Goal: Task Accomplishment & Management: Manage account settings

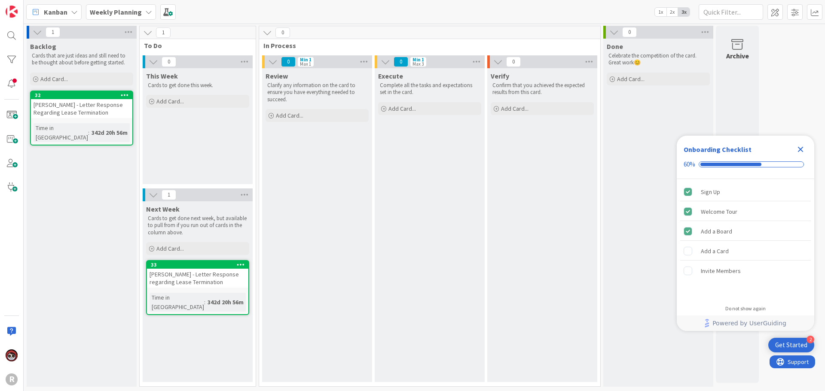
click at [119, 11] on b "Weekly Planning" at bounding box center [116, 12] width 52 height 9
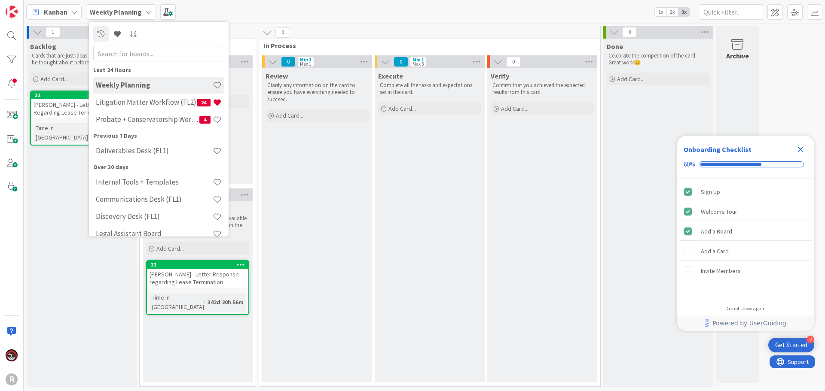
click at [72, 8] on div "Kanban" at bounding box center [53, 11] width 55 height 15
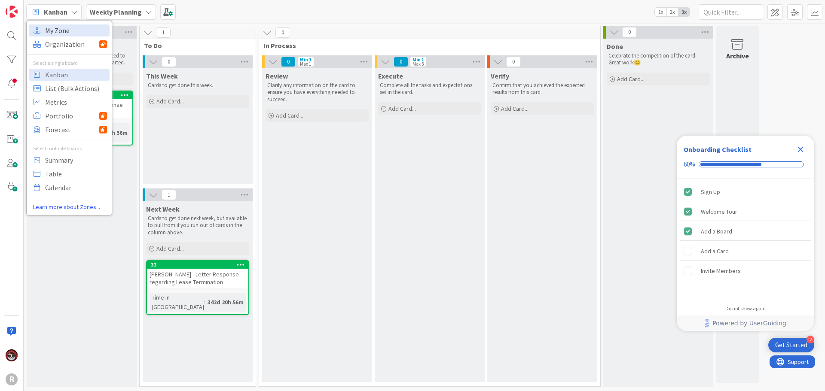
click at [64, 30] on span "My Zone" at bounding box center [76, 30] width 62 height 13
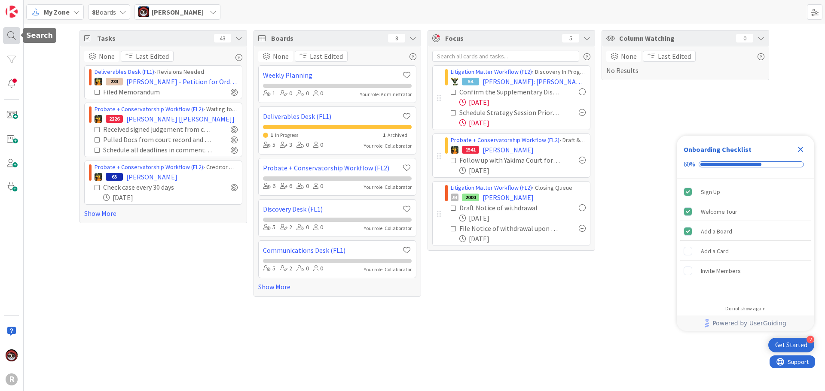
click at [9, 34] on div at bounding box center [11, 35] width 17 height 17
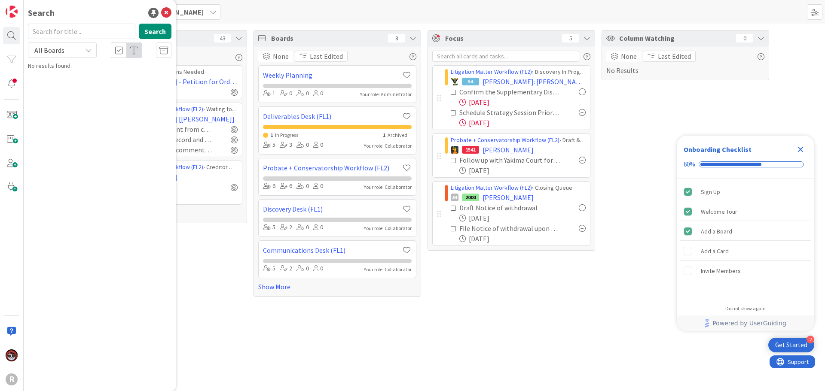
click at [85, 34] on input "text" at bounding box center [81, 31] width 107 height 15
click at [560, 299] on div "Tasks 43 None Last Edited Deliverables Desk (FL1) › Revisions Needed 233 KENNED…" at bounding box center [424, 164] width 801 height 280
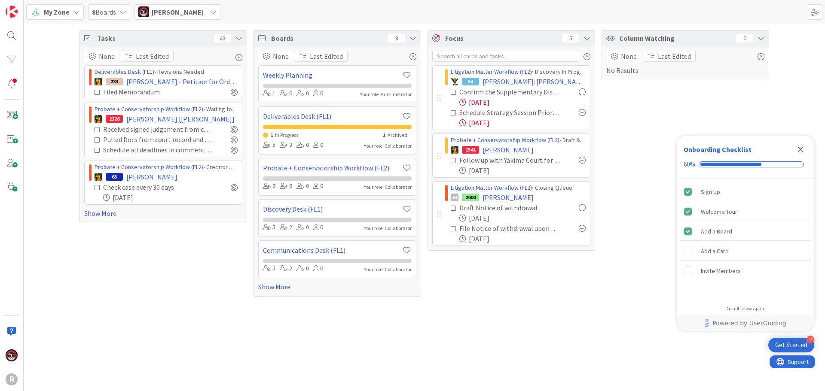
click at [43, 13] on div "My Zone" at bounding box center [55, 11] width 58 height 15
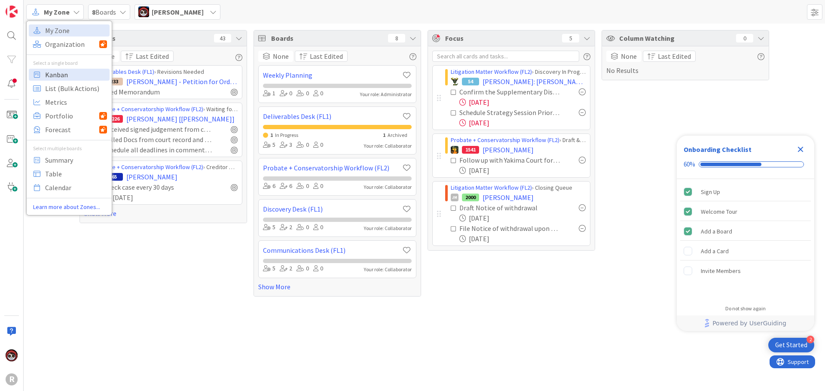
click at [55, 73] on span "Kanban" at bounding box center [76, 74] width 62 height 13
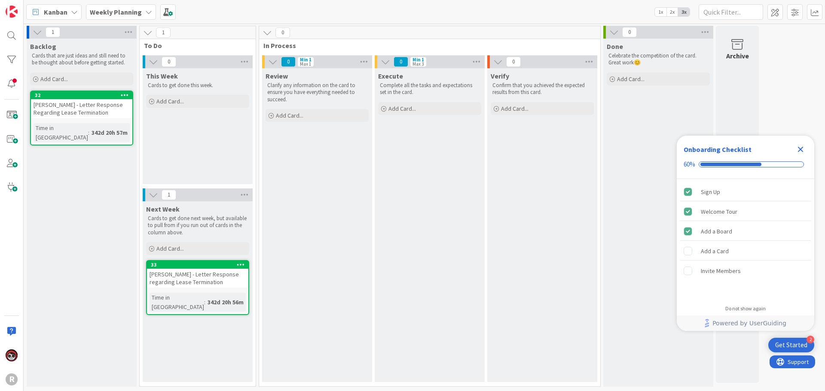
click at [73, 15] on icon at bounding box center [74, 12] width 7 height 7
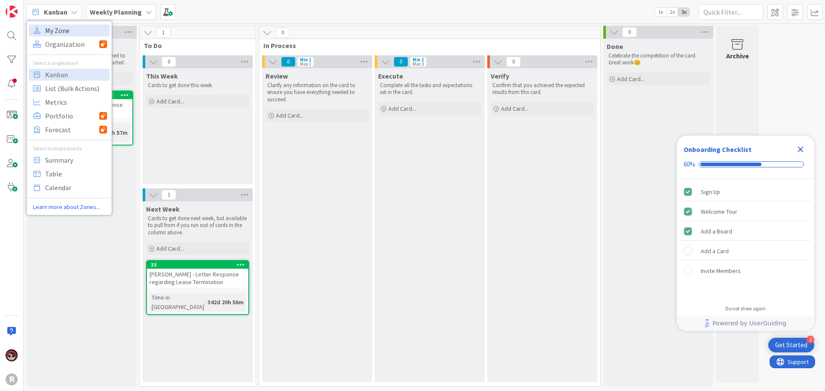
click at [69, 29] on span "My Zone" at bounding box center [76, 30] width 62 height 13
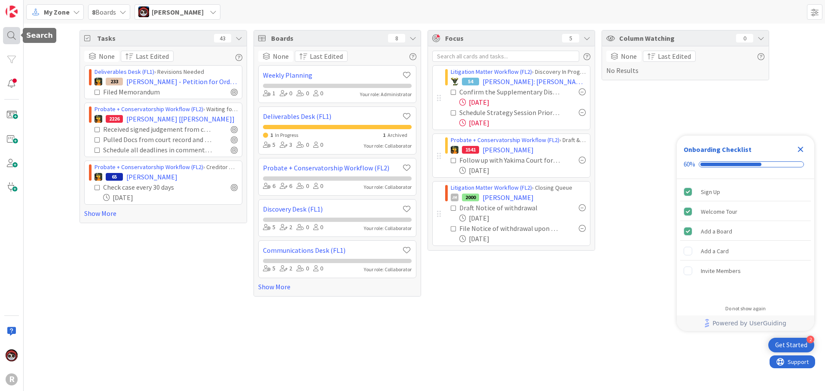
click at [12, 41] on div at bounding box center [11, 35] width 17 height 17
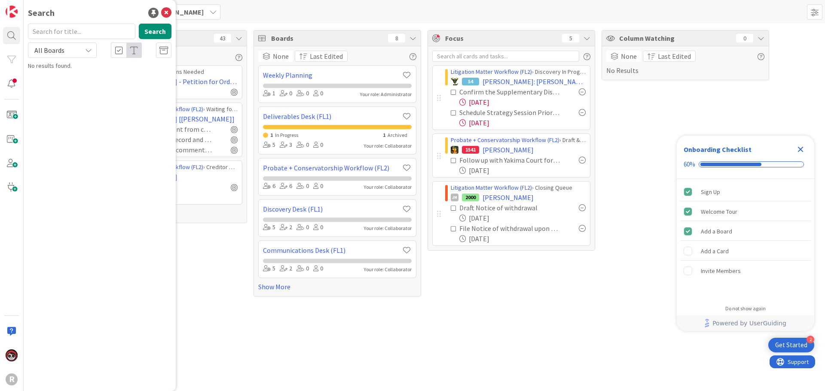
click at [114, 33] on input "text" at bounding box center [81, 31] width 107 height 15
type input "BARNTS"
click at [112, 75] on p "BARNTS , Heather" at bounding box center [105, 75] width 131 height 9
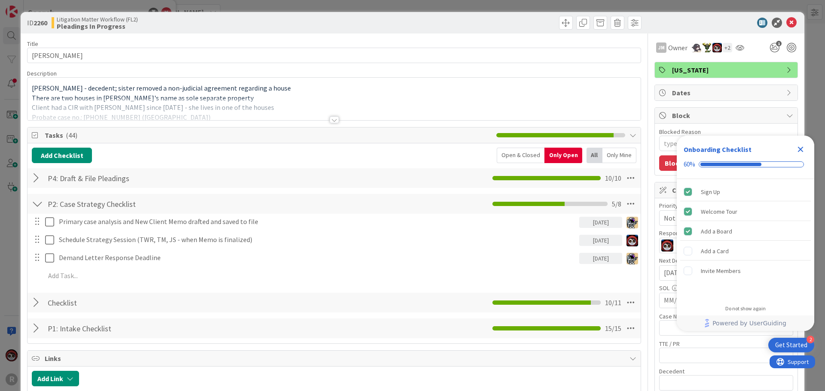
scroll to position [43, 0]
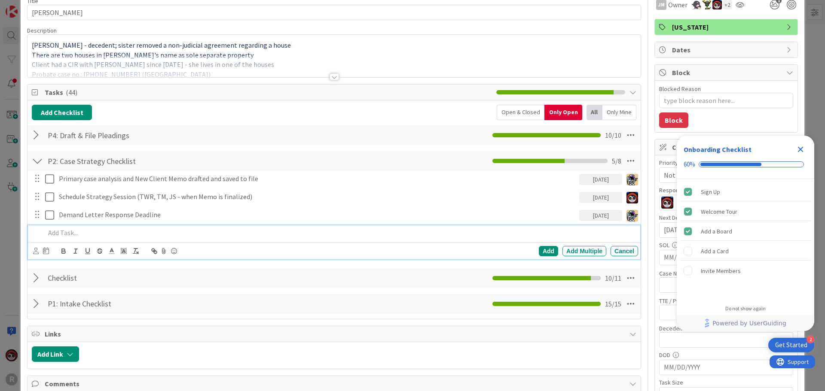
type textarea "x"
click at [91, 234] on p at bounding box center [339, 233] width 589 height 10
click at [149, 229] on p "Draft" at bounding box center [339, 233] width 589 height 10
click at [35, 253] on icon at bounding box center [36, 251] width 6 height 6
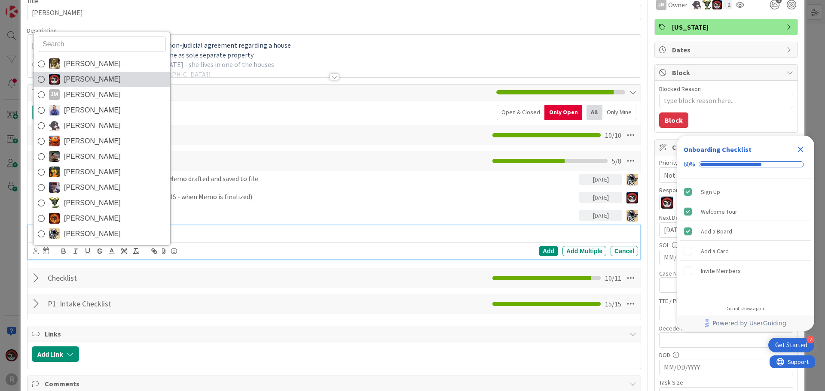
click at [115, 77] on link "Jasmin Sanchez" at bounding box center [102, 79] width 137 height 15
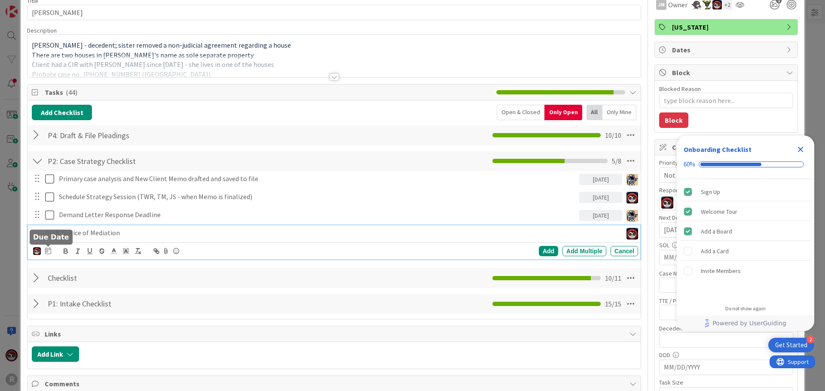
click at [51, 249] on icon at bounding box center [48, 250] width 6 height 7
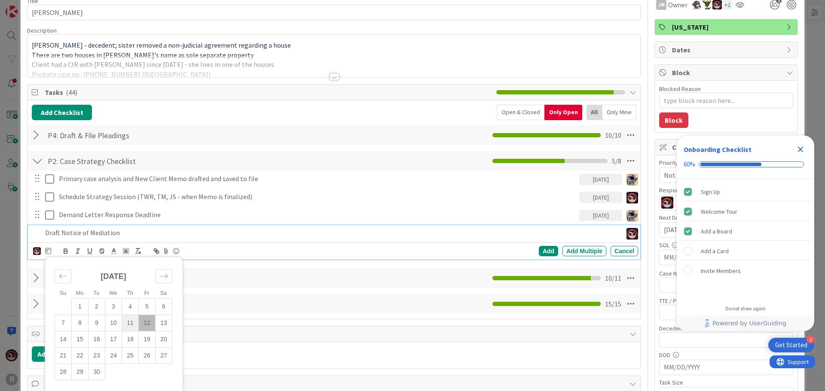
click at [128, 327] on td "11" at bounding box center [130, 323] width 17 height 16
click at [556, 251] on div "Add Add Multiple Cancel" at bounding box center [503, 251] width 269 height 10
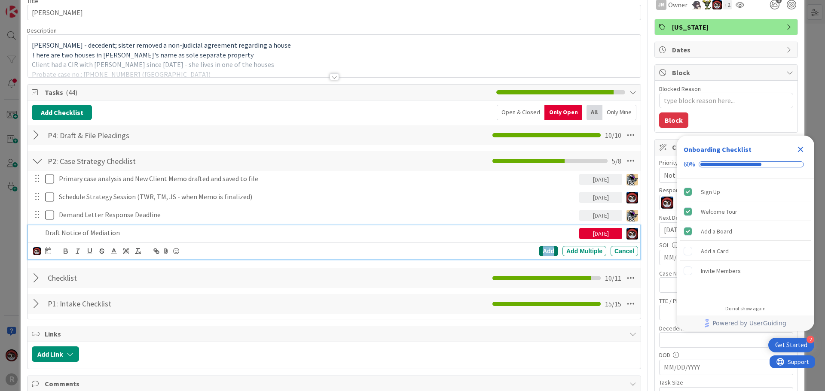
click at [545, 251] on div "Add" at bounding box center [548, 251] width 19 height 10
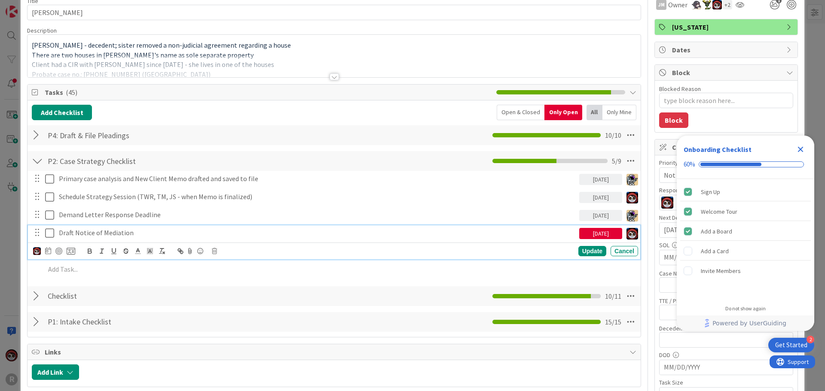
click at [125, 230] on p "Draft Notice of Mediation" at bounding box center [317, 233] width 517 height 10
click at [59, 250] on div at bounding box center [58, 251] width 7 height 7
click at [585, 252] on div "Update" at bounding box center [592, 252] width 28 height 10
click at [87, 230] on p "Draft Notice of Mediation" at bounding box center [310, 233] width 502 height 10
click at [38, 250] on icon at bounding box center [36, 252] width 6 height 6
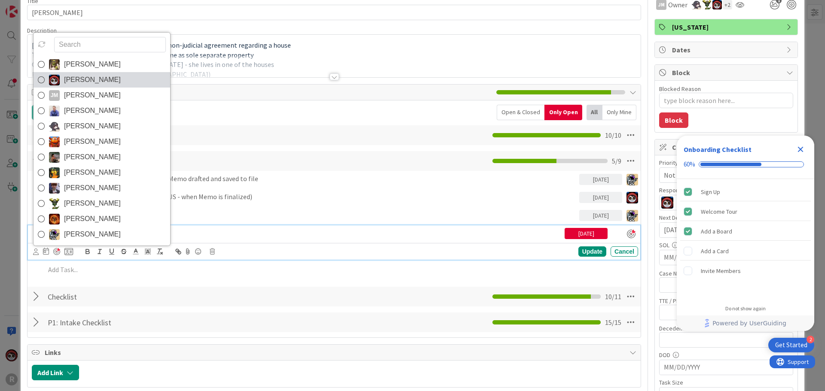
click at [79, 82] on span "Jasmin Sanchez" at bounding box center [92, 79] width 57 height 13
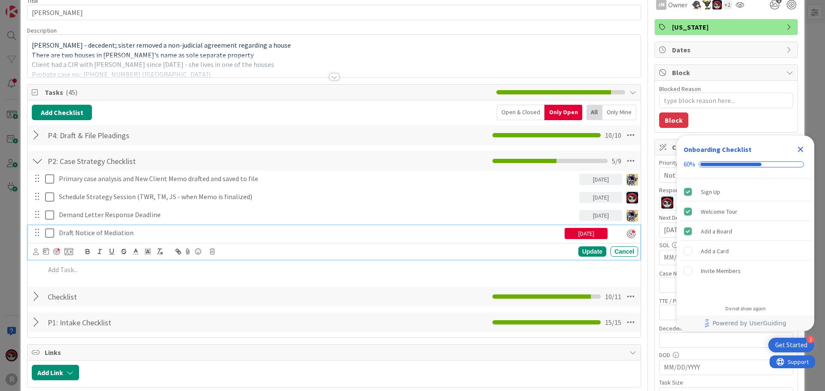
type textarea "x"
click at [578, 250] on div "Update" at bounding box center [592, 252] width 28 height 10
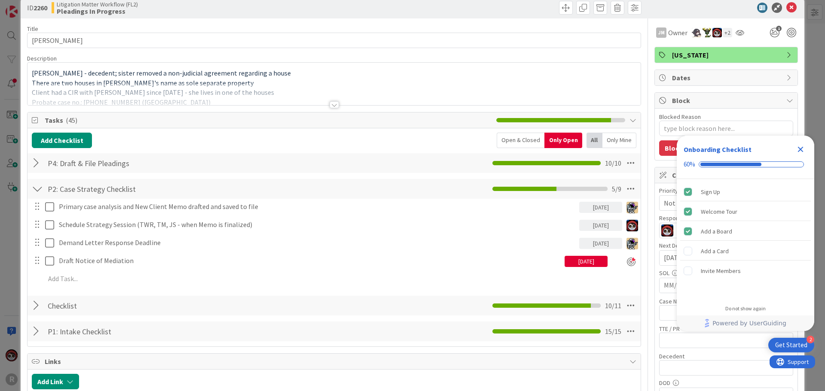
scroll to position [0, 0]
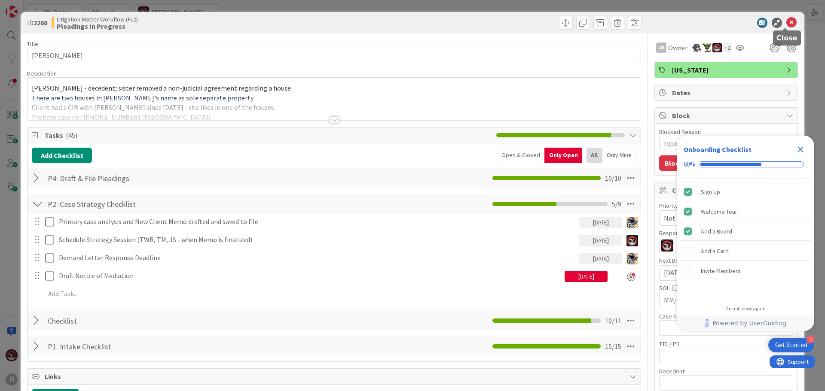
click at [786, 25] on icon at bounding box center [791, 23] width 10 height 10
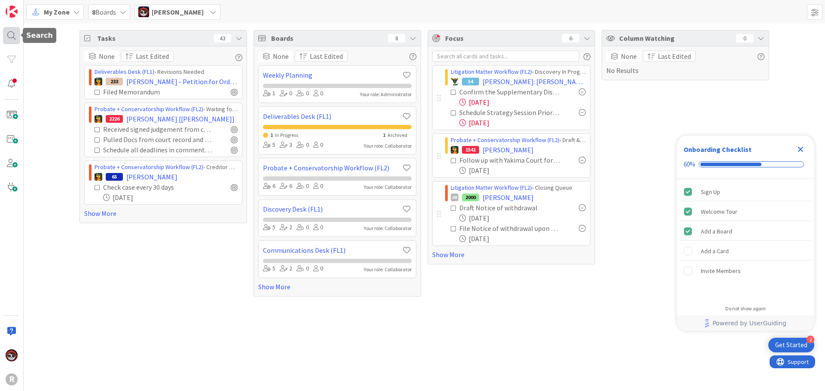
click at [11, 37] on div at bounding box center [11, 35] width 17 height 17
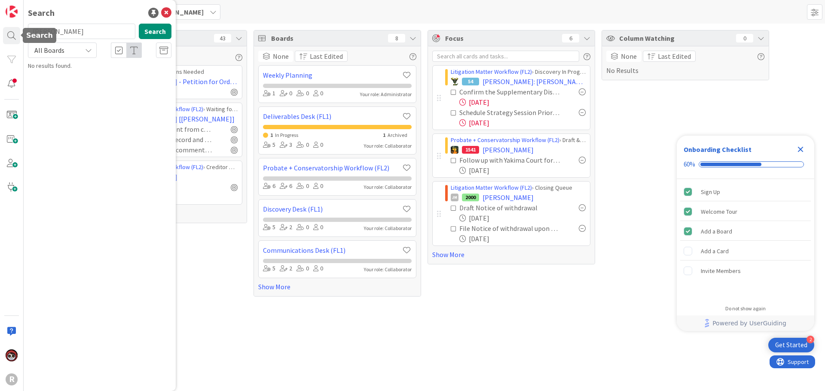
drag, startPoint x: 64, startPoint y: 35, endPoint x: 0, endPoint y: 31, distance: 64.6
click at [0, 31] on div "R Search BARNTS Search All Boards No results found." at bounding box center [12, 195] width 24 height 391
type input "smith"
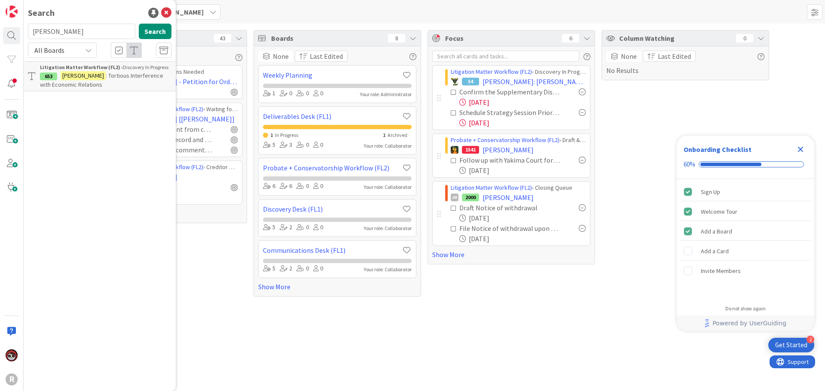
click at [95, 71] on p "SMITH : Tortious Interference with Economic Relations" at bounding box center [105, 80] width 131 height 18
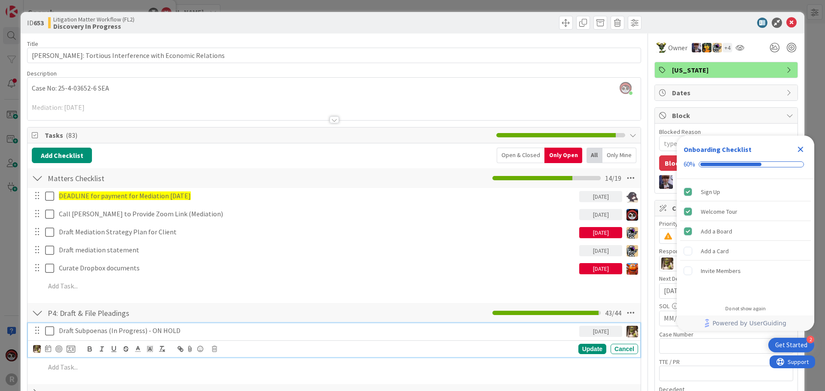
click at [156, 333] on p "Draft Subpoenas (In Progress) - ON HOLD" at bounding box center [317, 331] width 517 height 10
click at [34, 349] on img at bounding box center [37, 349] width 8 height 8
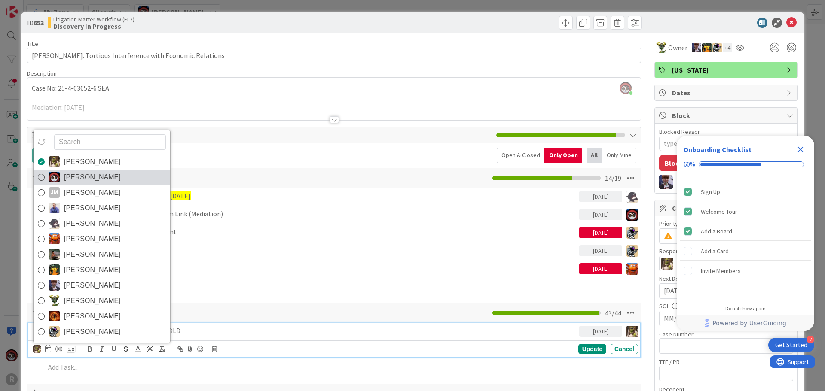
click at [80, 180] on span "Jasmin Sanchez" at bounding box center [92, 177] width 57 height 13
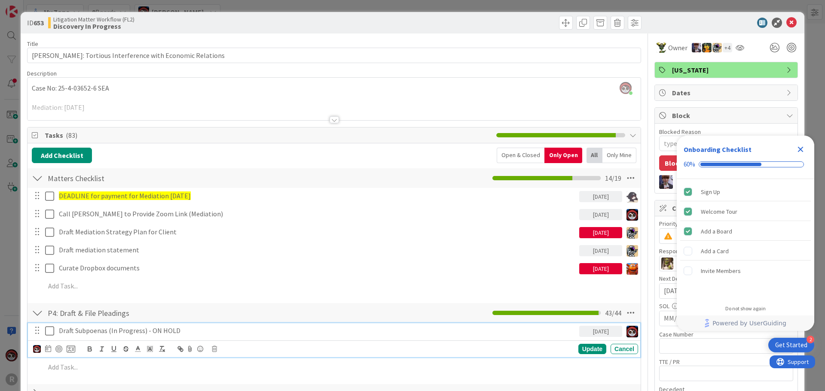
click at [99, 334] on p "Draft Subpoenas (In Progress) - ON HOLD" at bounding box center [317, 331] width 517 height 10
click at [143, 333] on p "Draft Subpoenas (In Progress) - ON HOLD" at bounding box center [317, 331] width 517 height 10
drag, startPoint x: 176, startPoint y: 331, endPoint x: 145, endPoint y: 332, distance: 31.4
click at [145, 332] on p "Draft Subpoenas (In Progress) - ON HOLD" at bounding box center [317, 331] width 517 height 10
drag, startPoint x: 154, startPoint y: 334, endPoint x: 58, endPoint y: 339, distance: 95.5
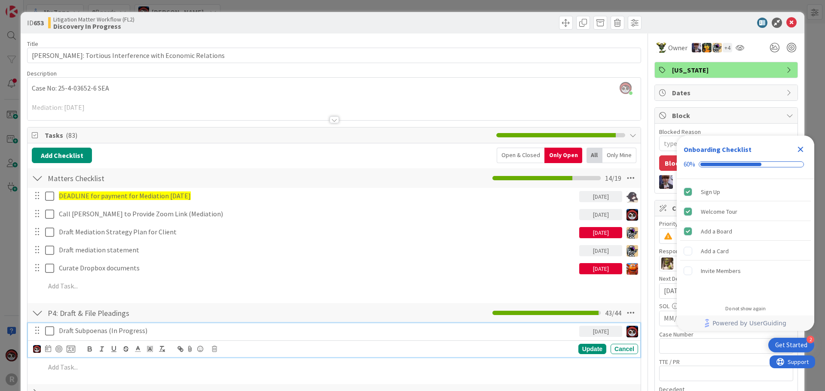
click at [58, 339] on div "Draft Subpoenas (In Progress) 09/24/2025 Devine Gines Jasmin Sanchez JM Jeff My…" at bounding box center [334, 341] width 612 height 34
copy p "Draft Subpoenas (In Progress)"
click at [69, 368] on p at bounding box center [339, 368] width 589 height 10
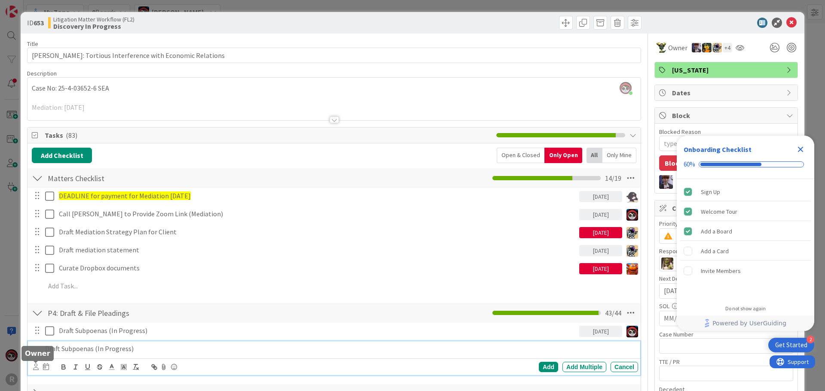
click at [34, 365] on icon at bounding box center [36, 367] width 6 height 6
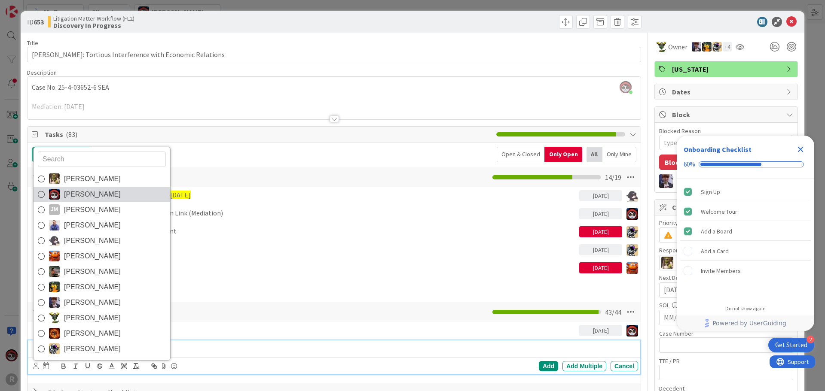
click at [85, 196] on span "Jasmin Sanchez" at bounding box center [92, 194] width 57 height 13
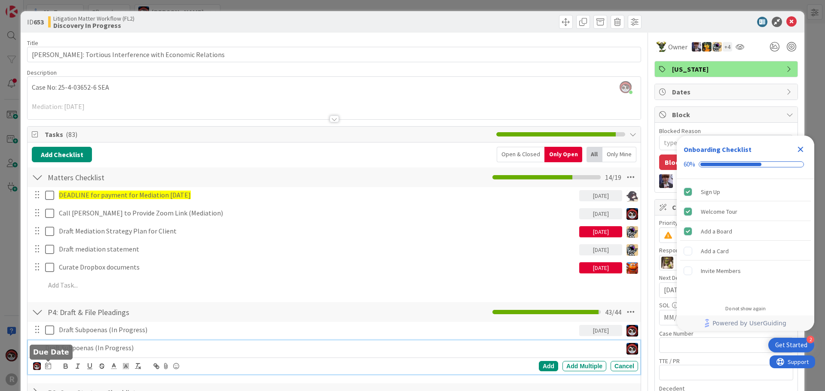
click at [46, 368] on icon at bounding box center [48, 366] width 6 height 7
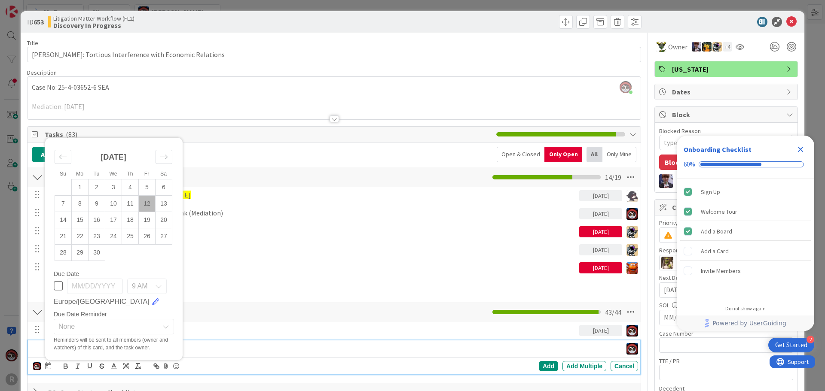
click at [146, 203] on td "12" at bounding box center [147, 203] width 17 height 16
click at [539, 367] on div "Add" at bounding box center [548, 366] width 19 height 10
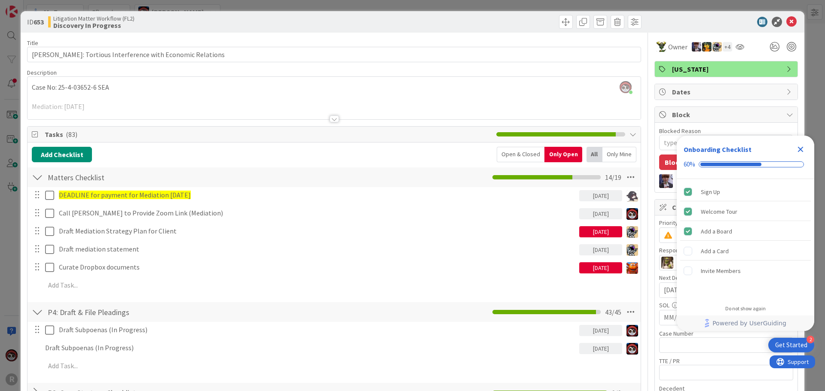
type textarea "x"
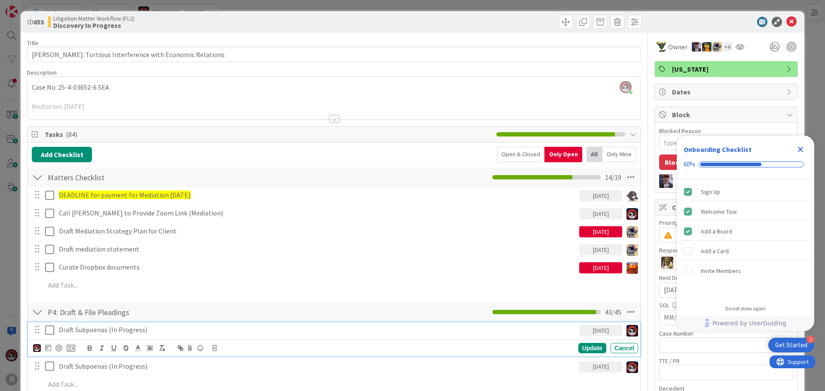
click at [135, 330] on p "Draft Subpoenas (In Progress)" at bounding box center [317, 330] width 517 height 10
drag, startPoint x: 165, startPoint y: 331, endPoint x: 104, endPoint y: 330, distance: 61.4
click at [104, 330] on p "Draft Subpoenas (In Progress)" at bounding box center [317, 330] width 517 height 10
click at [58, 350] on div at bounding box center [58, 348] width 7 height 7
click at [79, 369] on p "Draft Subpoenas (In Progress)" at bounding box center [317, 367] width 517 height 10
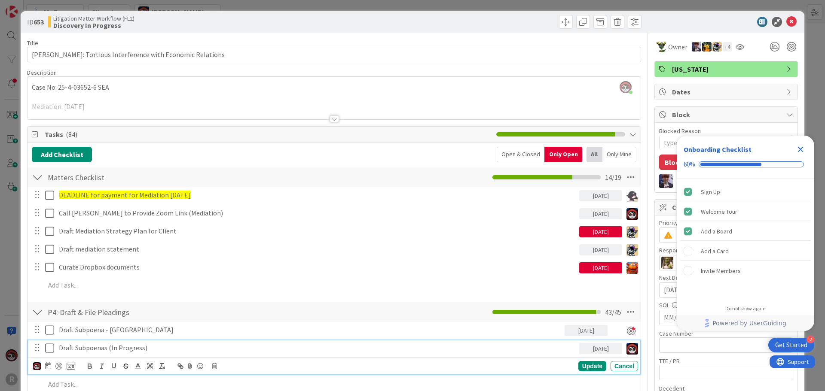
scroll to position [0, 0]
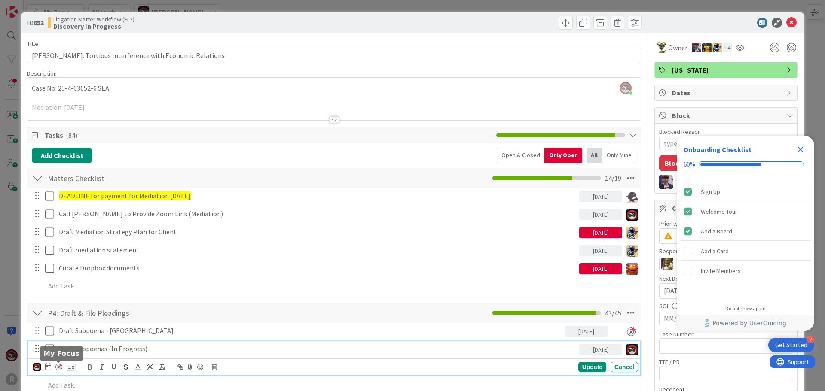
click at [58, 366] on div at bounding box center [58, 367] width 7 height 7
type textarea "x"
click at [586, 364] on div "Update" at bounding box center [592, 368] width 28 height 10
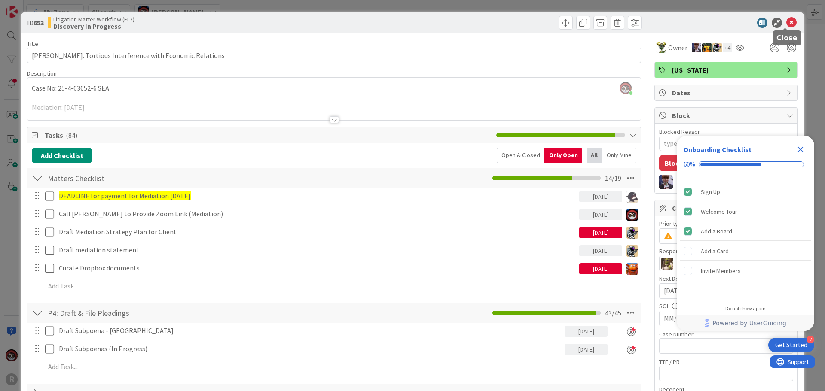
click at [786, 21] on icon at bounding box center [791, 23] width 10 height 10
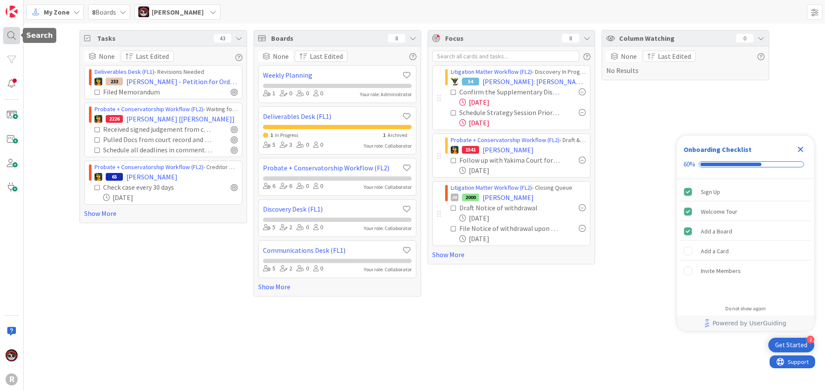
click at [12, 38] on div at bounding box center [11, 35] width 17 height 17
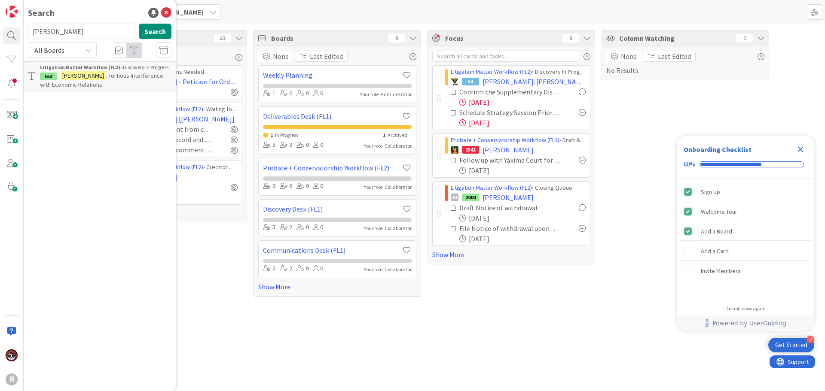
click at [73, 27] on input "smith" at bounding box center [81, 31] width 107 height 15
drag, startPoint x: 66, startPoint y: 31, endPoint x: 0, endPoint y: 34, distance: 66.2
click at [0, 34] on div "R Search smith Search All Boards Litigation Matter Workflow (FL2) › Discovery I…" at bounding box center [12, 195] width 24 height 391
type input "aguila"
click at [125, 67] on div "Litigation Matter Workflow (FL2) › Strategy In Progress" at bounding box center [105, 68] width 131 height 8
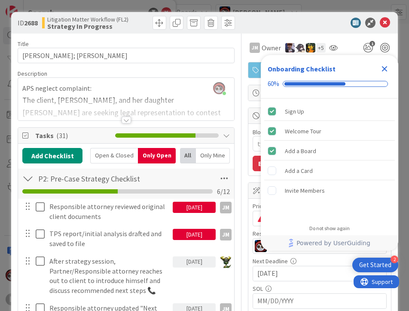
type textarea "x"
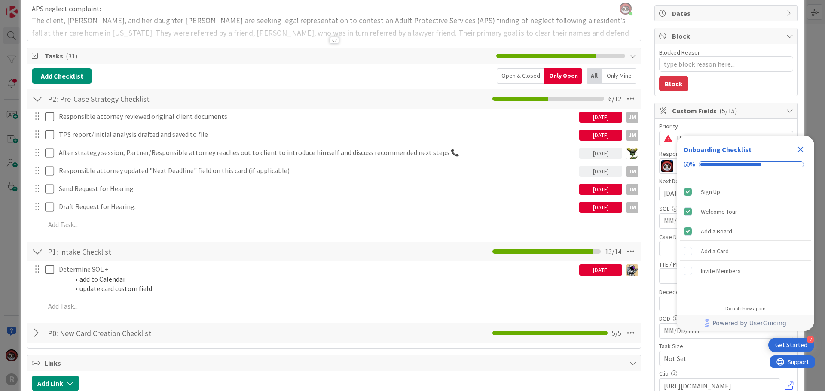
scroll to position [86, 0]
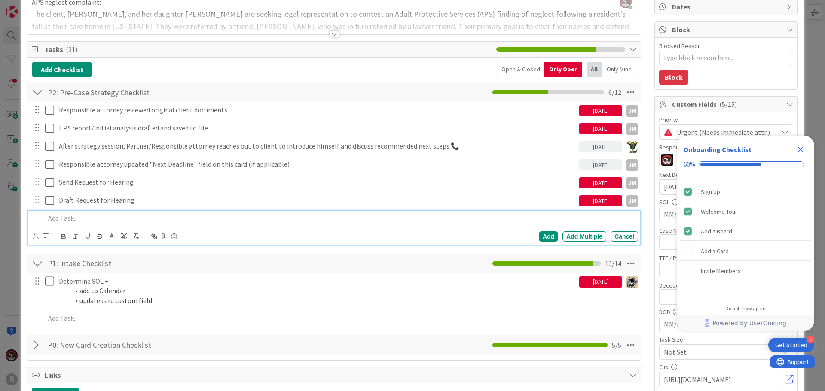
click at [76, 218] on p at bounding box center [339, 219] width 589 height 10
click at [181, 218] on p "Serve Maria Chona Aguila Hearing Request to" at bounding box center [339, 219] width 589 height 10
drag, startPoint x: 197, startPoint y: 220, endPoint x: 42, endPoint y: 222, distance: 155.1
click at [42, 222] on div "Serve Maria Chona Aguila Hearing Request to ODHS" at bounding box center [340, 218] width 596 height 15
copy p "Serve Maria Chona Aguila Hearing Request to ODHS"
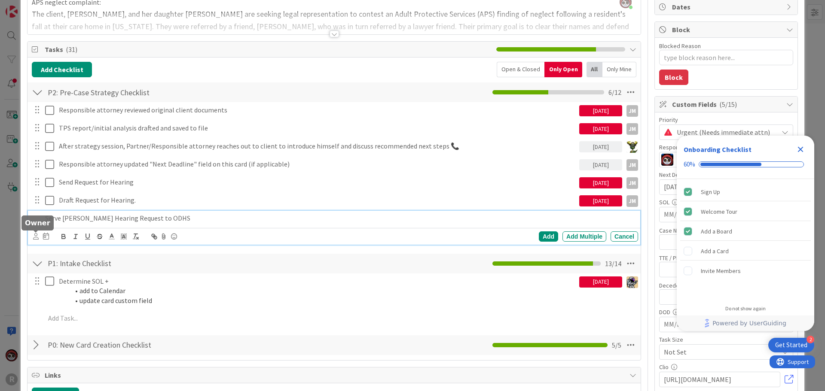
click at [36, 237] on icon at bounding box center [36, 236] width 6 height 6
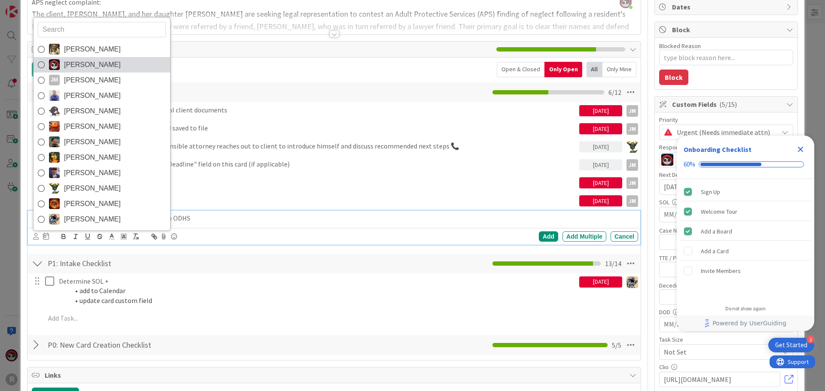
click at [84, 65] on span "Jasmin Sanchez" at bounding box center [92, 64] width 57 height 13
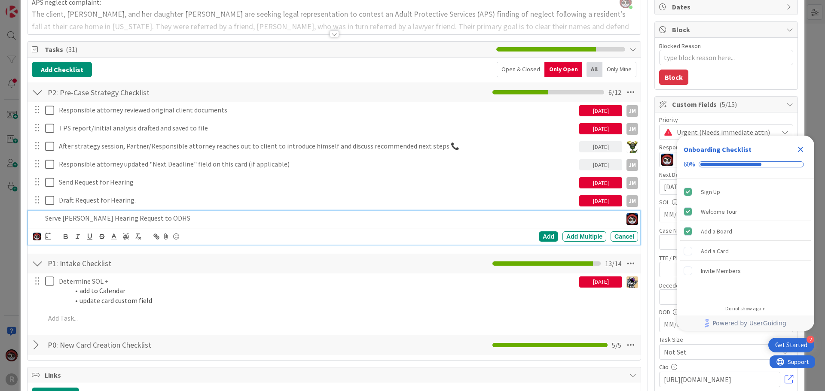
click at [58, 218] on p "Serve Maria Chona Aguila Hearing Request to ODHS" at bounding box center [332, 219] width 574 height 10
click at [60, 218] on p "Serve Maria Chona Aguila Hearing Request to ODHS" at bounding box center [332, 219] width 574 height 10
drag, startPoint x: 220, startPoint y: 217, endPoint x: 190, endPoint y: 221, distance: 30.3
click at [190, 221] on p "Send ODHS - Maria Chona Aguila Hearing Request to ODHS" at bounding box center [332, 219] width 574 height 10
drag, startPoint x: 248, startPoint y: 221, endPoint x: 40, endPoint y: 223, distance: 208.0
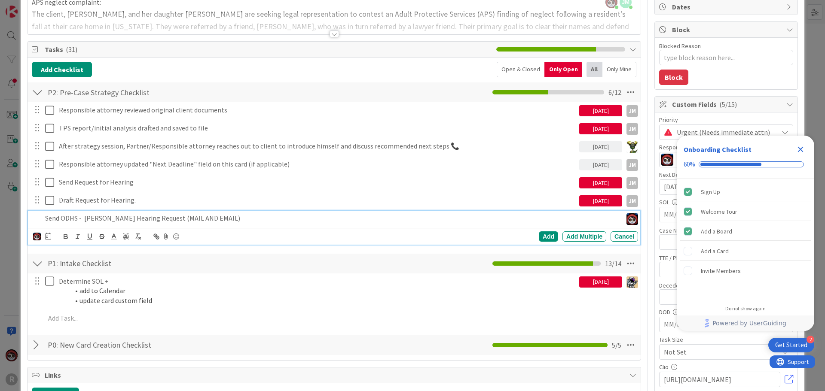
click at [40, 223] on div "Send ODHS - Maria Chona Aguila Hearing Request (MAIL AND EMAIL)" at bounding box center [334, 218] width 607 height 15
copy p "Send ODHS - Maria Chona Aguila Hearing Request (MAIL AND EMAIL)"
click at [46, 234] on icon at bounding box center [48, 236] width 6 height 7
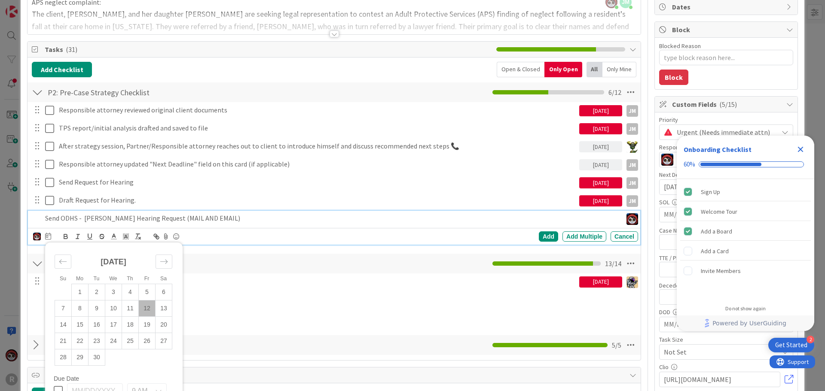
click at [150, 308] on td "12" at bounding box center [147, 308] width 17 height 16
click at [133, 310] on td "11" at bounding box center [130, 308] width 17 height 16
click at [540, 236] on div "Add" at bounding box center [548, 237] width 19 height 10
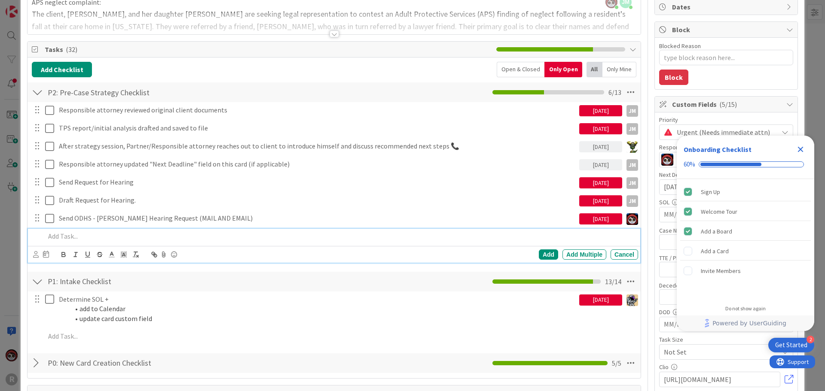
click at [101, 241] on div at bounding box center [340, 236] width 596 height 15
click at [95, 238] on p "Send ODHS - Maria Chona Aguila Hearing Request (MAIL AND EMAIL)" at bounding box center [339, 237] width 589 height 10
drag, startPoint x: 139, startPoint y: 236, endPoint x: 84, endPoint y: 242, distance: 55.7
click at [84, 242] on div "Send ODHS - Maria Chona Aguila Hearing Request (MAIL AND EMAIL)" at bounding box center [340, 236] width 596 height 15
click at [94, 238] on p "Send ODHS - Dianna Bathan Hearing Request (MAIL AND EMAIL)" at bounding box center [339, 237] width 589 height 10
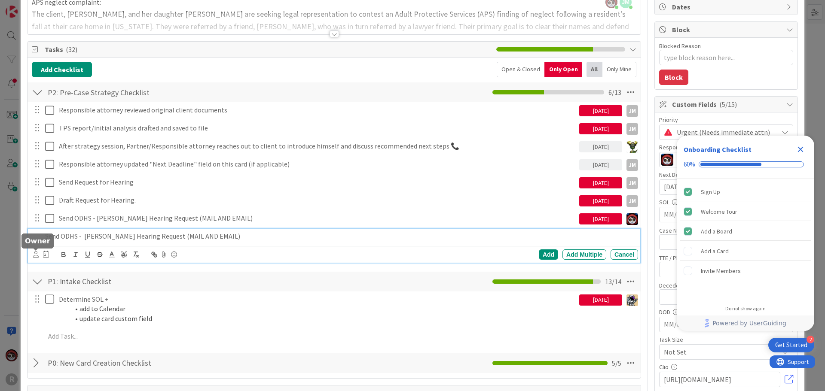
click at [34, 257] on icon at bounding box center [36, 254] width 6 height 6
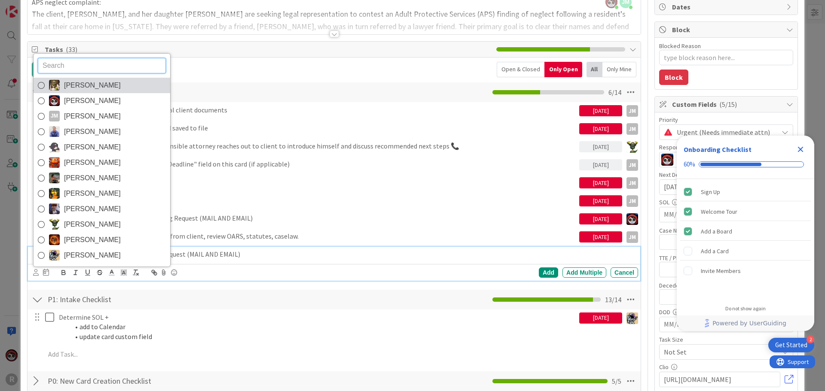
click at [89, 84] on span "Devine Gines" at bounding box center [92, 85] width 57 height 13
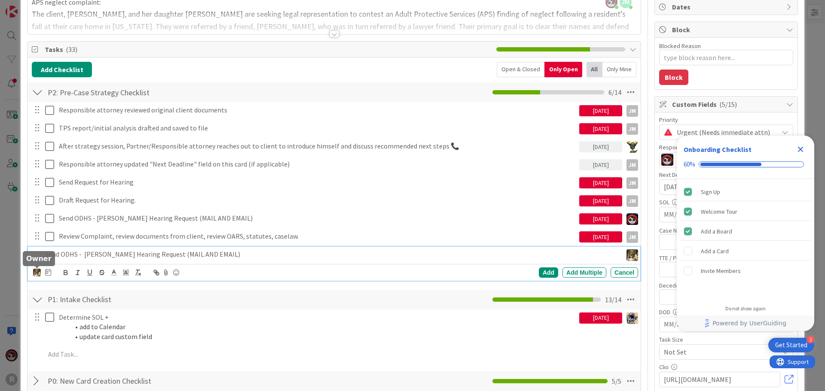
click at [38, 271] on img at bounding box center [37, 273] width 8 height 8
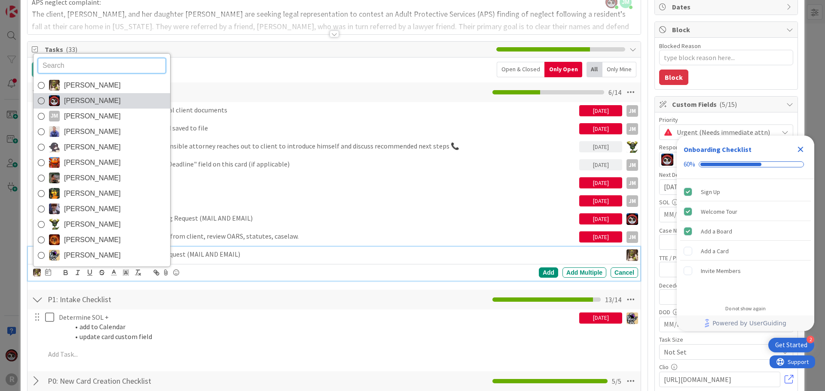
click at [97, 103] on span "Jasmin Sanchez" at bounding box center [92, 101] width 57 height 13
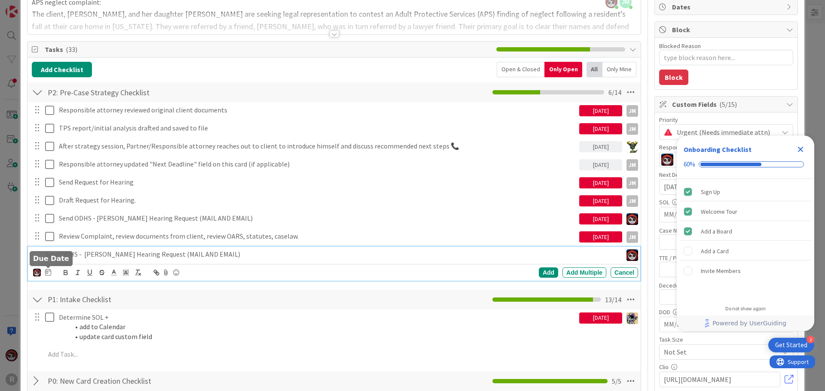
click at [49, 272] on icon at bounding box center [48, 272] width 6 height 7
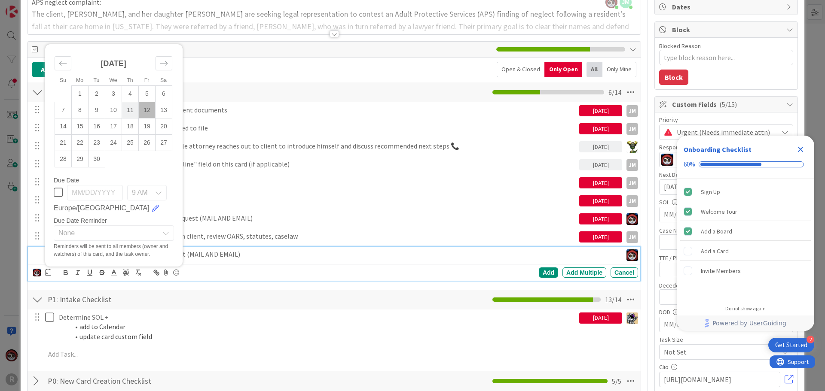
click at [131, 113] on td "11" at bounding box center [130, 110] width 17 height 16
click at [544, 273] on div "Add" at bounding box center [548, 273] width 19 height 10
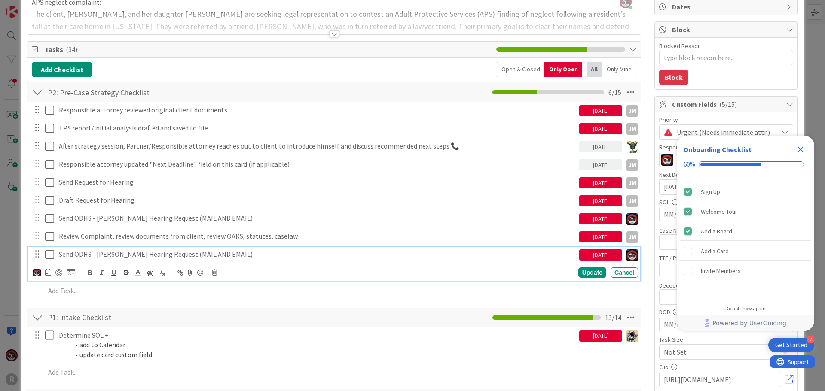
click at [125, 256] on p "Send ODHS - Dianna Bathan Hearing Request (MAIL AND EMAIL)" at bounding box center [317, 255] width 517 height 10
click at [58, 271] on div at bounding box center [58, 272] width 7 height 7
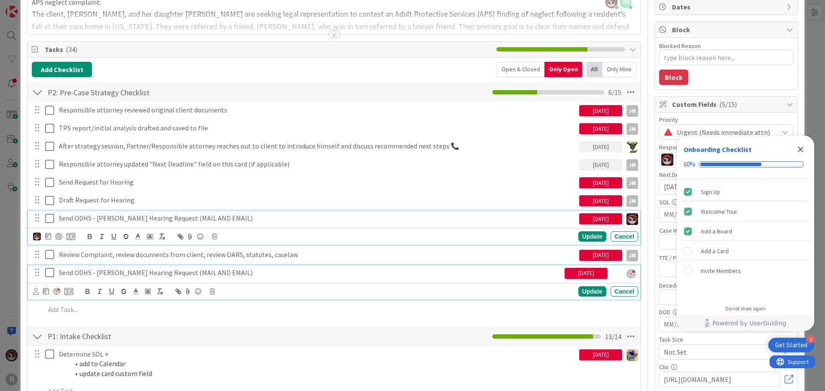
scroll to position [104, 0]
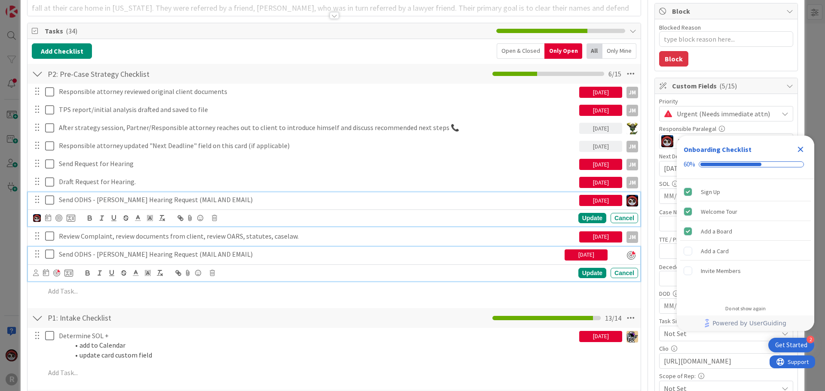
click at [137, 218] on div "Send ODHS - Maria Chona Aguila Hearing Request (MAIL AND EMAIL) 09/11/2025 Upda…" at bounding box center [334, 209] width 612 height 34
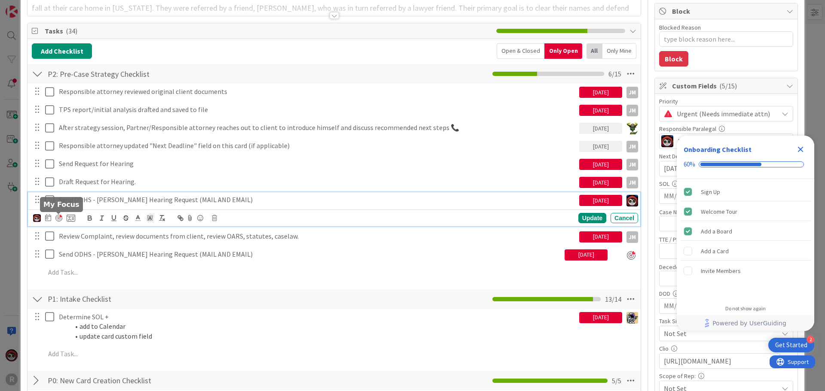
click at [60, 220] on div at bounding box center [58, 218] width 7 height 7
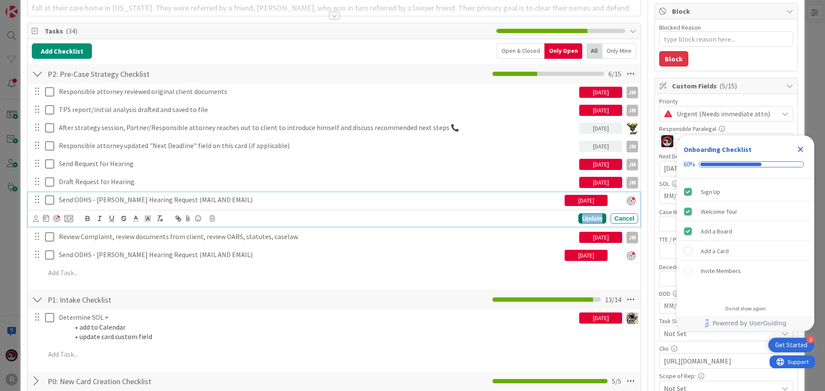
click at [578, 218] on div "Update" at bounding box center [592, 219] width 28 height 10
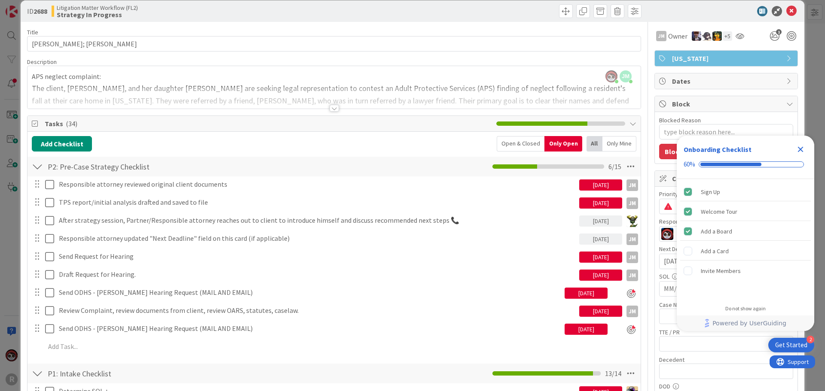
scroll to position [0, 0]
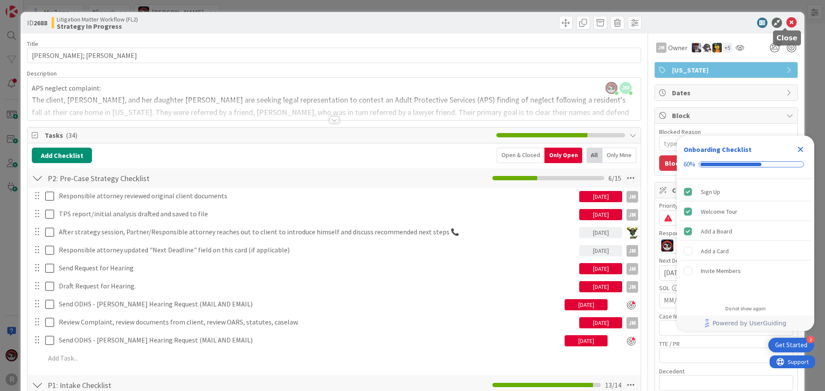
click at [786, 22] on icon at bounding box center [791, 23] width 10 height 10
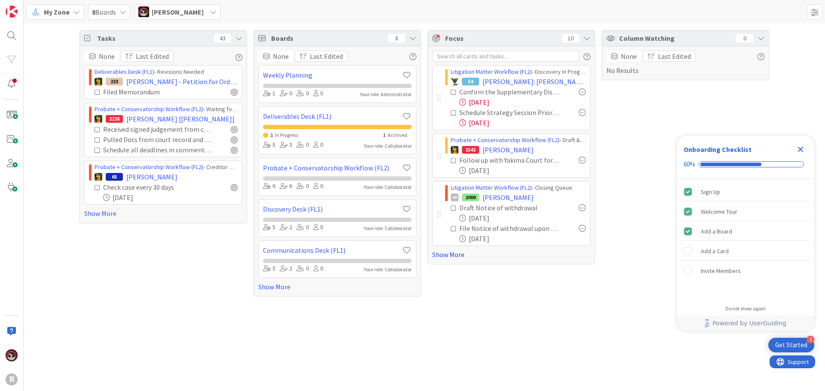
click at [445, 253] on link "Show More" at bounding box center [511, 255] width 158 height 10
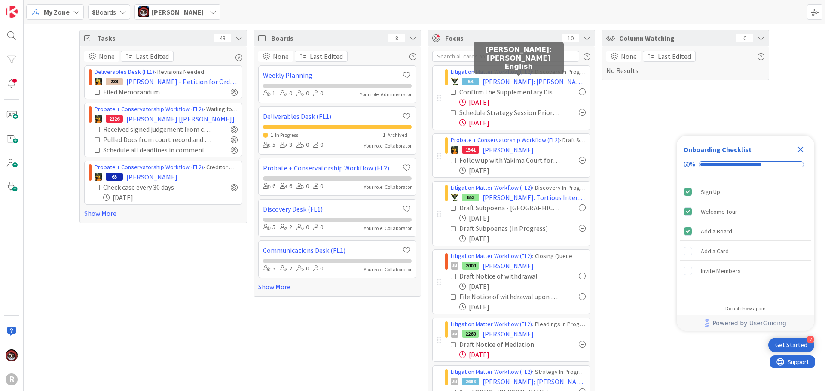
click at [516, 82] on span "ELWOOD: Elwood v. English" at bounding box center [533, 81] width 103 height 10
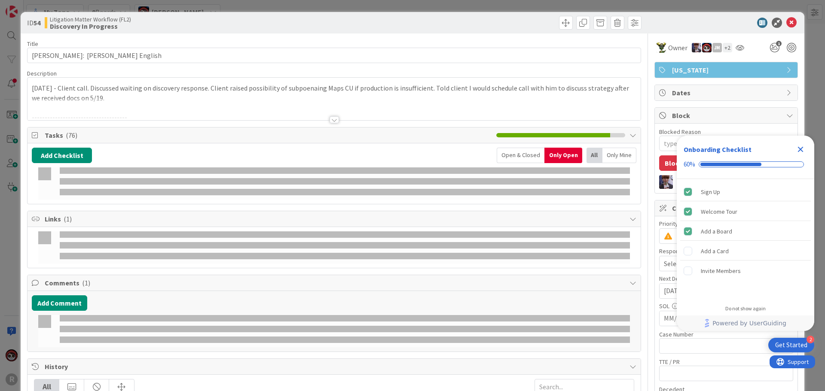
type textarea "x"
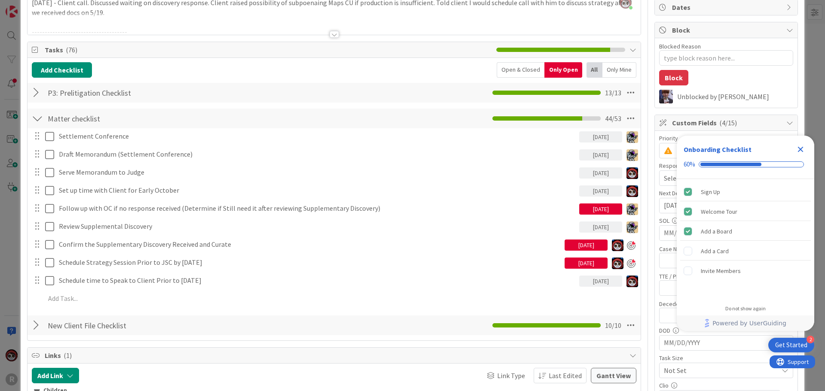
scroll to position [86, 0]
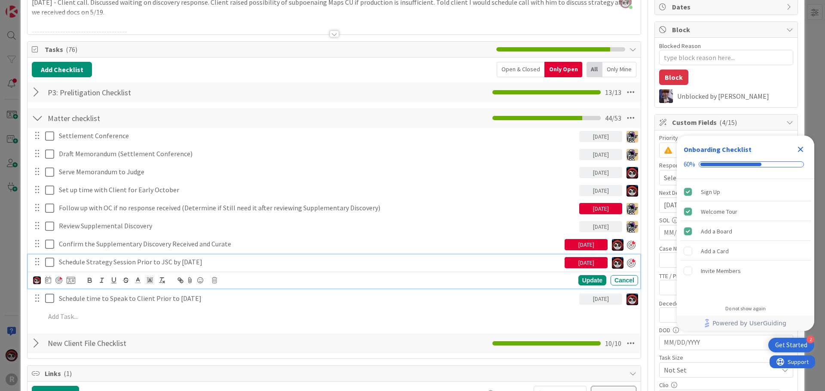
click at [159, 263] on p "Schedule Strategy Session Prior to JSC by October 1st" at bounding box center [310, 262] width 502 height 10
click at [588, 278] on div "Update" at bounding box center [592, 280] width 28 height 10
click at [166, 262] on p "Schedule Strategy Session Prior to JSC by October 1st" at bounding box center [310, 262] width 502 height 10
click at [50, 281] on icon at bounding box center [48, 280] width 6 height 7
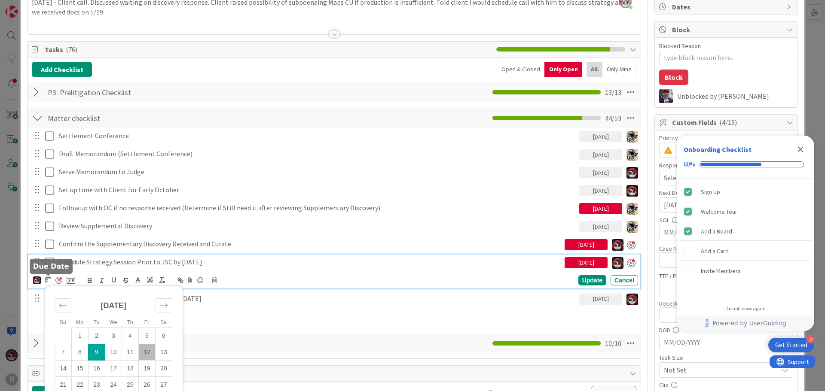
click at [50, 281] on icon at bounding box center [48, 280] width 6 height 7
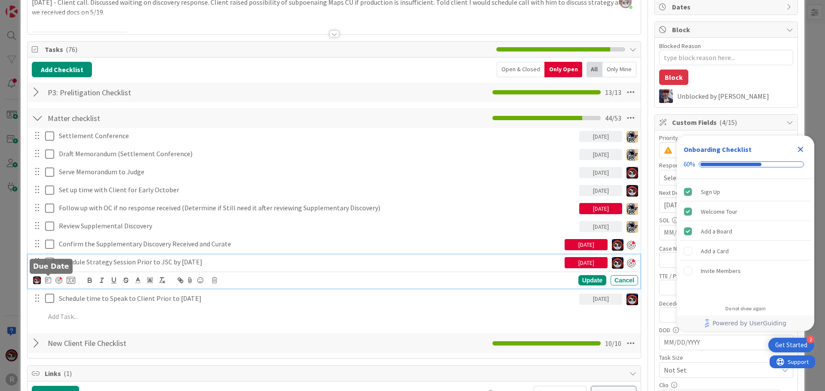
click at [46, 280] on icon at bounding box center [48, 280] width 6 height 7
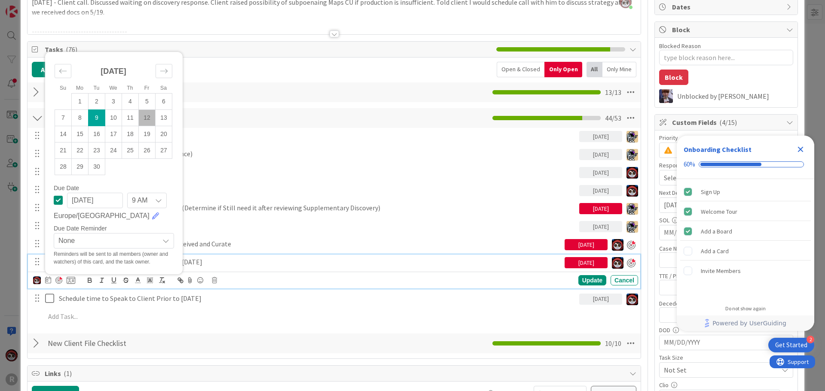
click at [143, 119] on td "12" at bounding box center [147, 118] width 17 height 16
type input "09/12/2025"
type textarea "x"
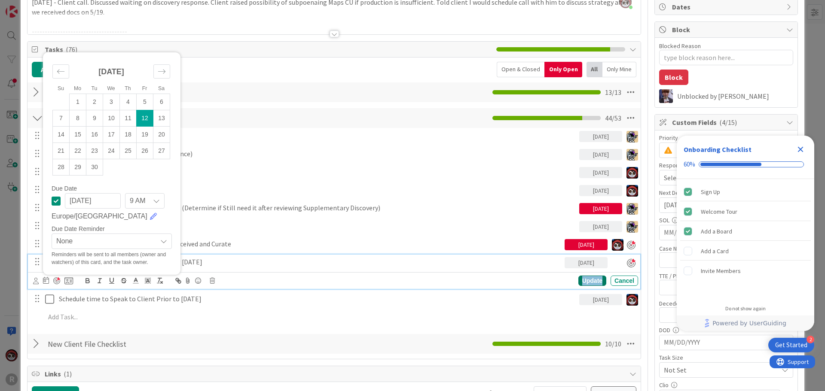
click at [586, 279] on div "Update" at bounding box center [592, 281] width 28 height 10
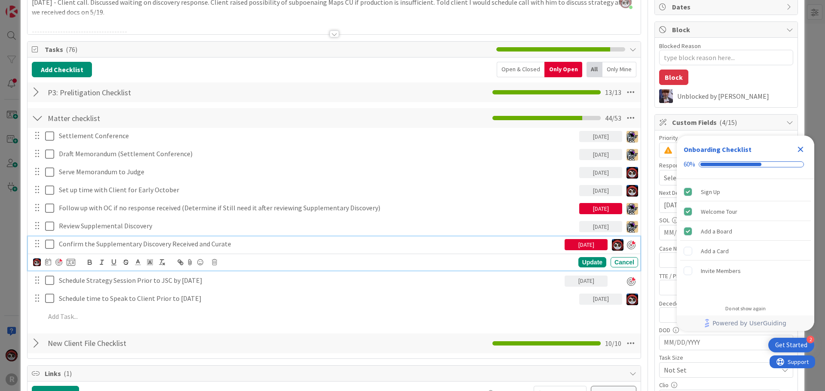
click at [185, 246] on p "Confirm the Supplementary Discovery Received and Curate" at bounding box center [310, 244] width 502 height 10
click at [48, 261] on icon at bounding box center [48, 262] width 6 height 7
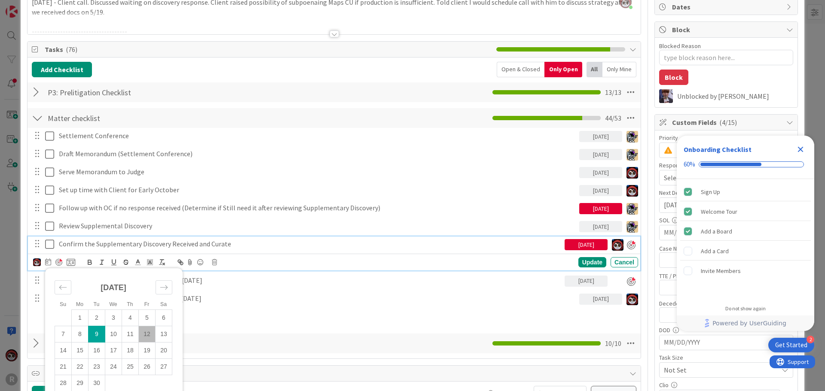
click at [154, 334] on td "12" at bounding box center [147, 334] width 17 height 16
type input "09/12/2025"
click at [590, 260] on div "Update" at bounding box center [592, 263] width 28 height 10
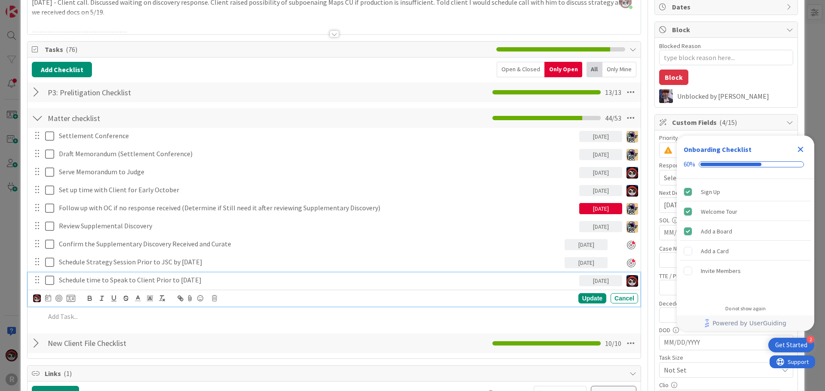
click at [141, 284] on p "Schedule time to Speak to Client Prior to October 1st" at bounding box center [317, 280] width 517 height 10
click at [57, 298] on div at bounding box center [58, 298] width 7 height 7
type textarea "x"
click at [589, 303] on div "Update" at bounding box center [592, 299] width 28 height 10
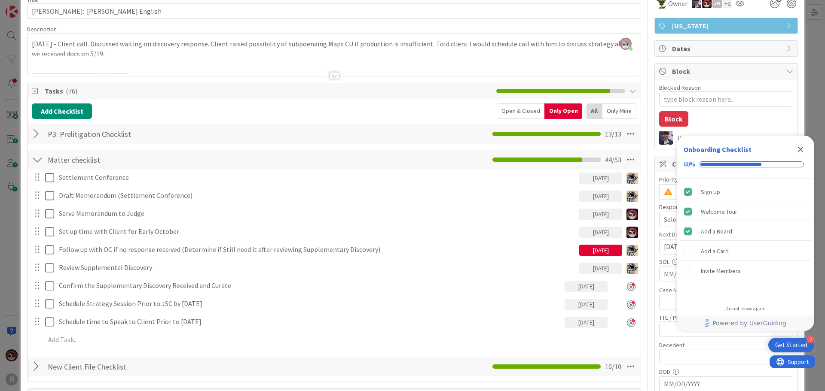
scroll to position [0, 0]
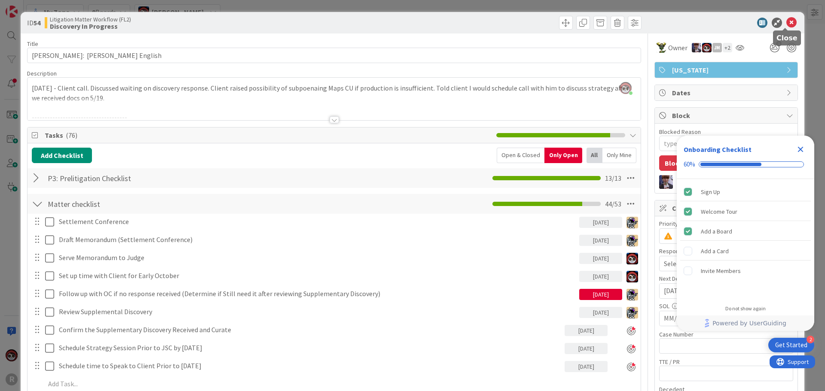
click at [786, 24] on icon at bounding box center [791, 23] width 10 height 10
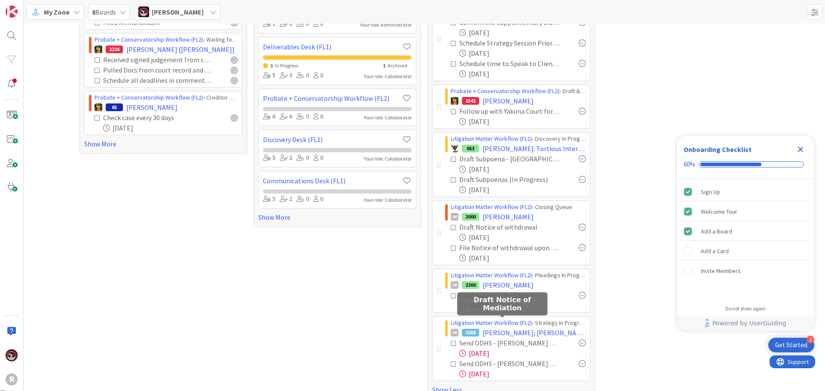
scroll to position [85, 0]
